Goal: Transaction & Acquisition: Purchase product/service

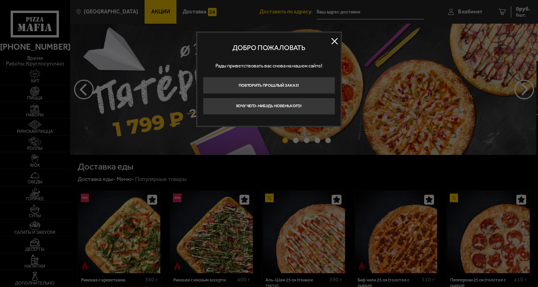
type input "[STREET_ADDRESS]"
click at [333, 42] on button at bounding box center [335, 41] width 12 height 12
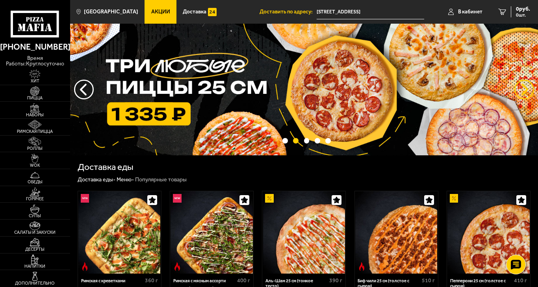
click at [526, 96] on button "предыдущий" at bounding box center [525, 90] width 20 height 20
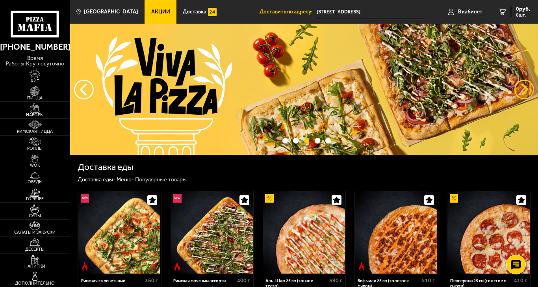
click at [526, 96] on button "предыдущий" at bounding box center [525, 90] width 20 height 20
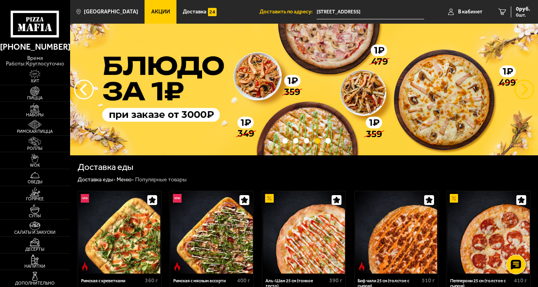
click at [527, 93] on button "предыдущий" at bounding box center [525, 90] width 20 height 20
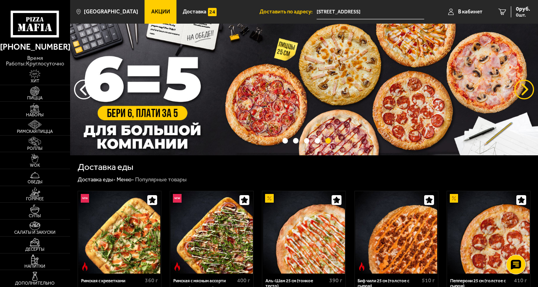
click at [527, 93] on button "предыдущий" at bounding box center [525, 90] width 20 height 20
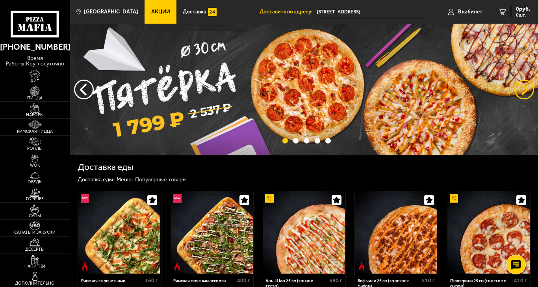
click at [527, 93] on button "предыдущий" at bounding box center [525, 90] width 20 height 20
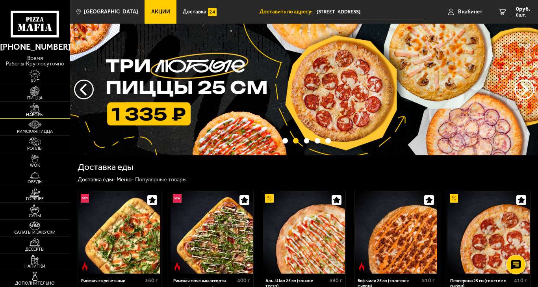
click at [48, 113] on span "Наборы" at bounding box center [35, 115] width 70 height 4
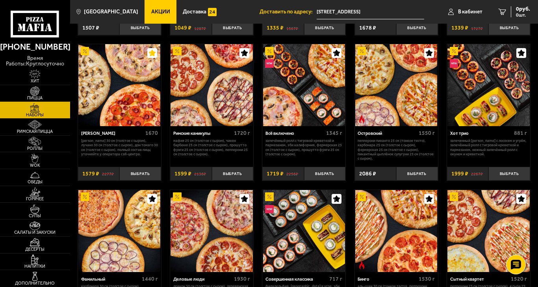
scroll to position [441, 0]
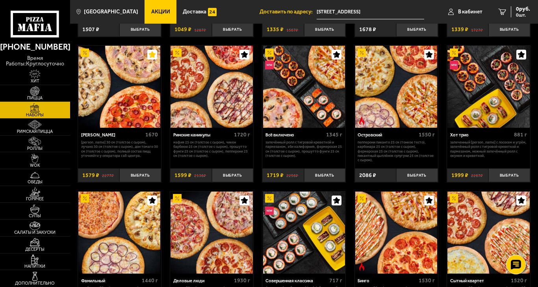
click at [104, 118] on img at bounding box center [119, 87] width 82 height 82
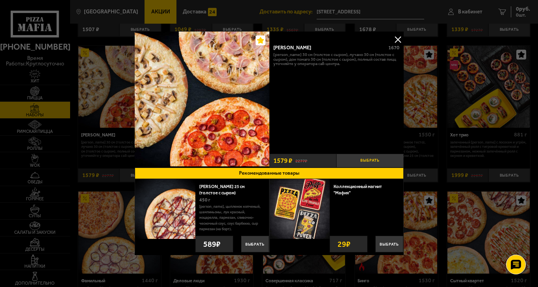
click at [365, 164] on button "Выбрать" at bounding box center [370, 161] width 67 height 14
click at [396, 38] on button at bounding box center [398, 40] width 12 height 12
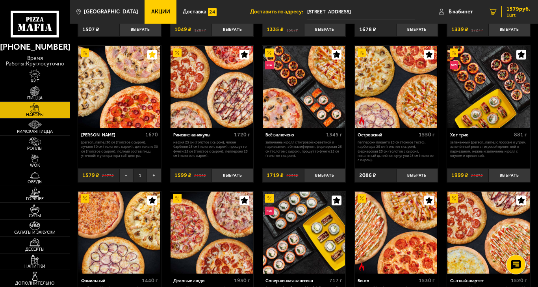
click at [514, 2] on link "1 1579 руб. 1 шт." at bounding box center [509, 12] width 57 height 24
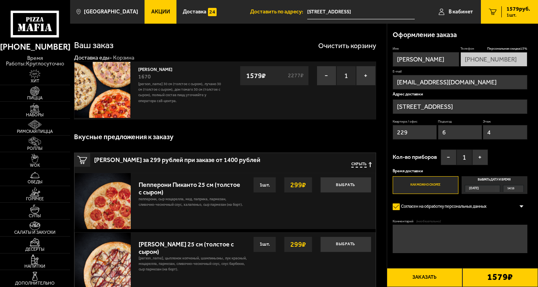
click at [342, 134] on div "Вкусные предложения к заказу" at bounding box center [225, 137] width 302 height 23
click at [457, 104] on input "[STREET_ADDRESS]" at bounding box center [460, 106] width 135 height 15
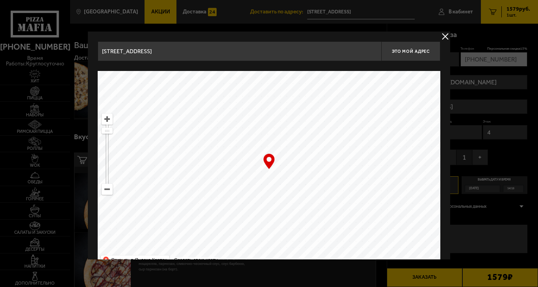
click at [307, 49] on input "[STREET_ADDRESS]" at bounding box center [240, 51] width 284 height 20
click at [184, 60] on input "[STREET_ADDRESS]" at bounding box center [240, 51] width 284 height 20
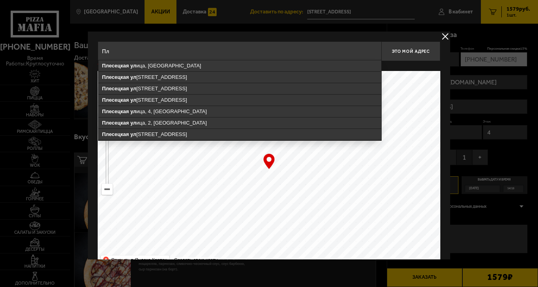
type input "П"
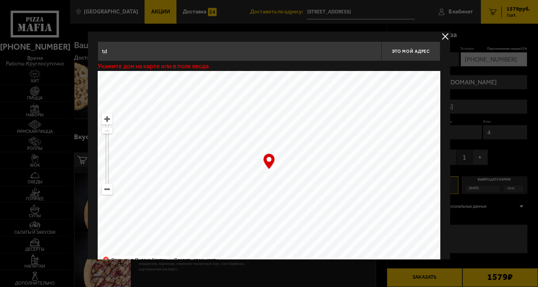
type input "t"
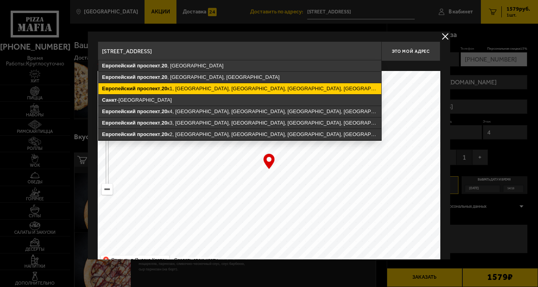
click at [212, 89] on ymaps "[STREET_ADDRESS]" at bounding box center [240, 88] width 283 height 11
type input "[STREET_ADDRESS]"
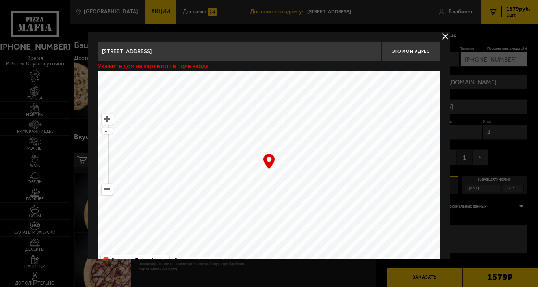
type input "[STREET_ADDRESS]"
click at [403, 55] on button "Это мой адрес" at bounding box center [411, 51] width 59 height 20
type input "[STREET_ADDRESS]"
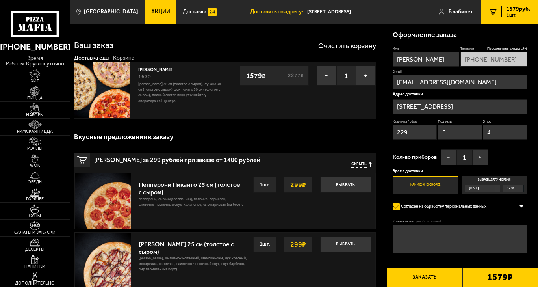
click at [479, 107] on input "[STREET_ADDRESS]" at bounding box center [460, 106] width 135 height 15
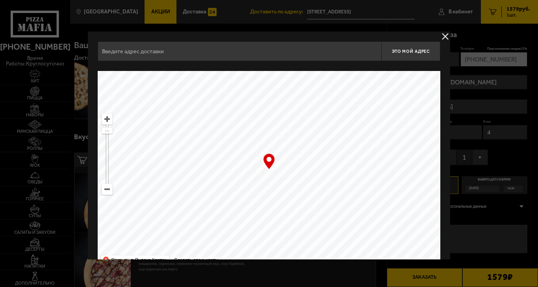
type input "[STREET_ADDRESS]"
click at [307, 44] on input "[STREET_ADDRESS]" at bounding box center [240, 51] width 284 height 20
click at [442, 37] on button "delivery type" at bounding box center [446, 37] width 10 height 10
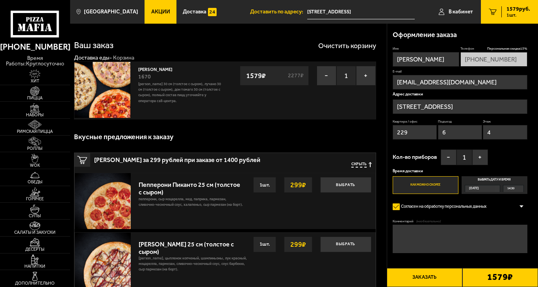
drag, startPoint x: 421, startPoint y: 137, endPoint x: 363, endPoint y: 147, distance: 59.2
type input "8"
type input "48"
click at [454, 132] on input "6" at bounding box center [460, 132] width 44 height 15
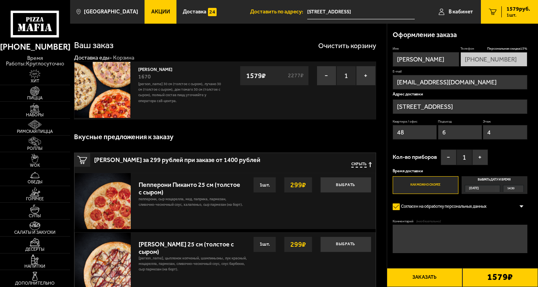
click at [510, 130] on input "4" at bounding box center [505, 132] width 44 height 15
type input "9"
click at [454, 139] on input "Подъезд" at bounding box center [460, 132] width 44 height 15
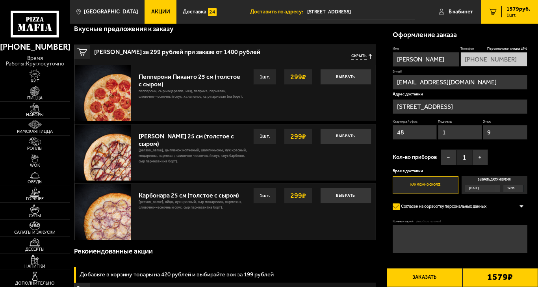
scroll to position [109, 0]
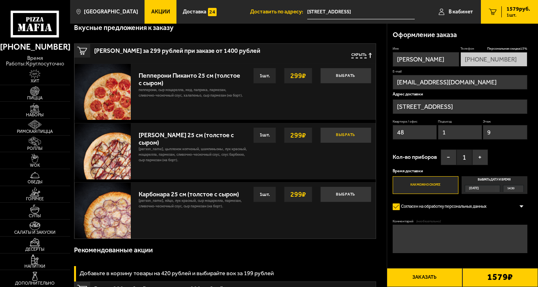
type input "1"
click at [343, 136] on button "Выбрать" at bounding box center [345, 135] width 51 height 16
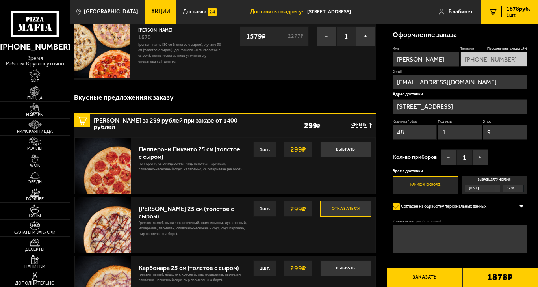
scroll to position [0, 0]
